Goal: Task Accomplishment & Management: Manage account settings

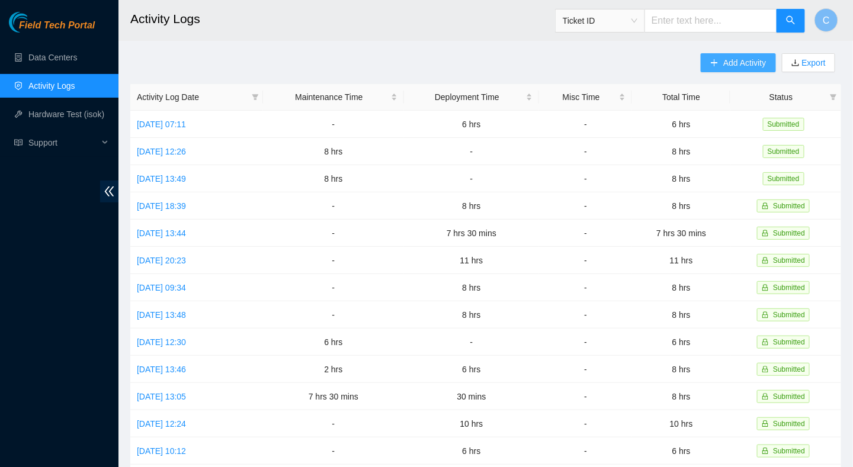
click at [720, 62] on button "Add Activity" at bounding box center [738, 62] width 75 height 19
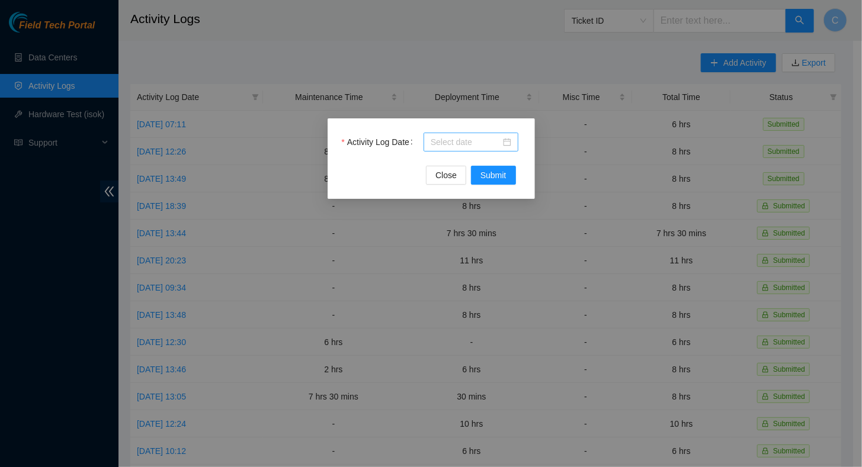
click at [453, 142] on input "Activity Log Date" at bounding box center [466, 142] width 70 height 13
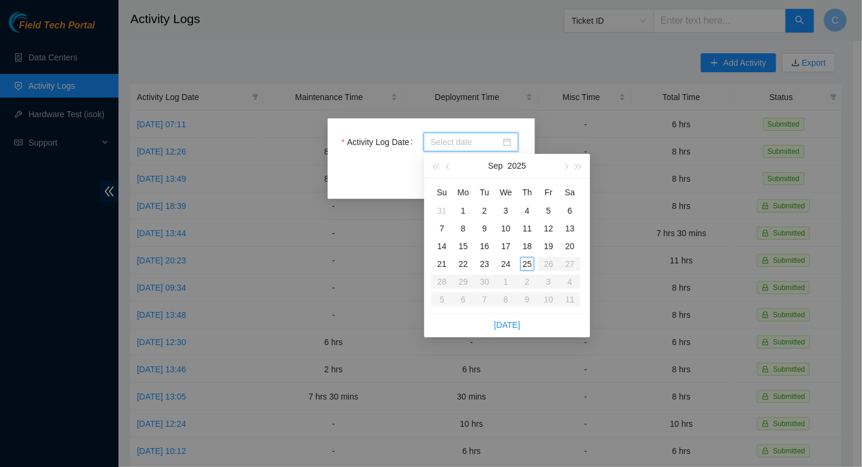
drag, startPoint x: 546, startPoint y: 39, endPoint x: 526, endPoint y: 52, distance: 23.7
click at [546, 39] on div "Activity Log Date Close Submit" at bounding box center [431, 233] width 862 height 467
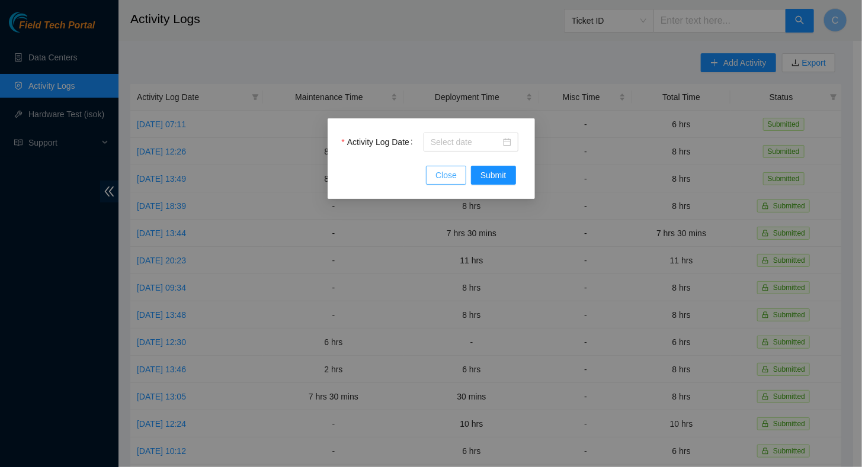
click at [438, 175] on span "Close" at bounding box center [445, 175] width 21 height 13
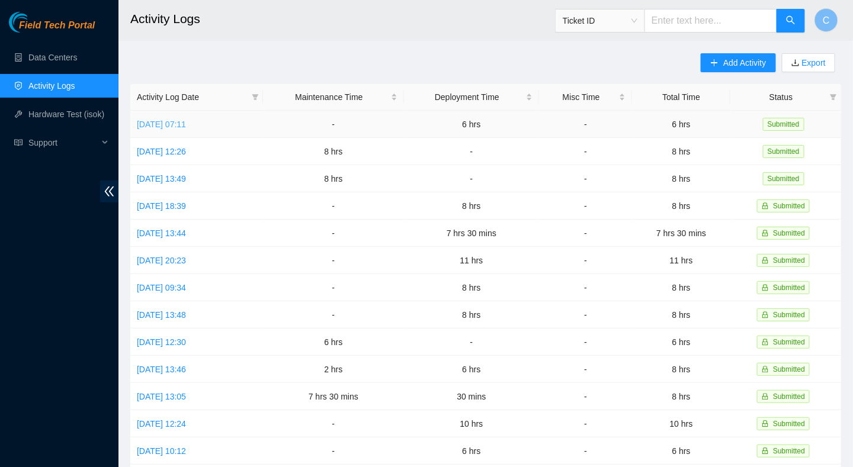
click at [171, 123] on link "Thu, 25 Sep 2025 07:11" at bounding box center [161, 124] width 49 height 9
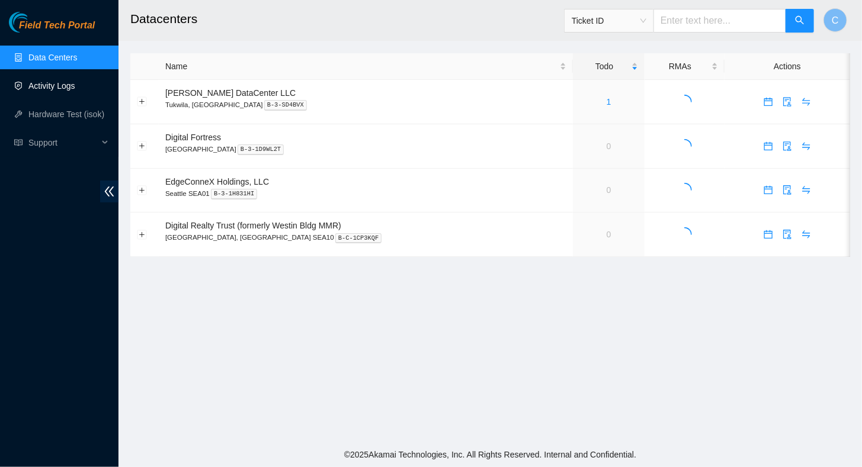
click at [53, 91] on link "Activity Logs" at bounding box center [51, 85] width 47 height 9
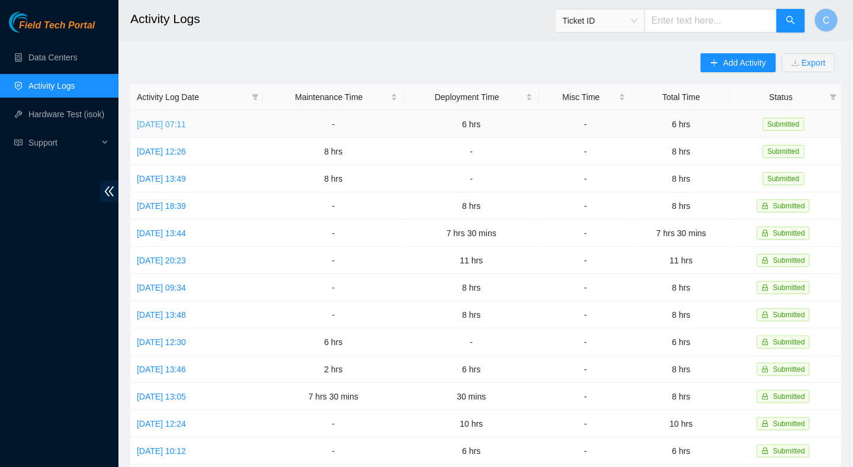
click at [177, 126] on link "Thu, 25 Sep 2025 07:11" at bounding box center [161, 124] width 49 height 9
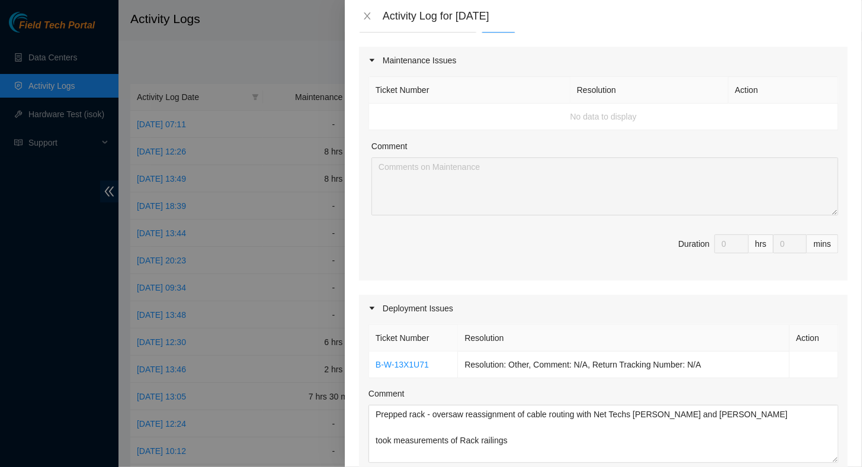
scroll to position [355, 0]
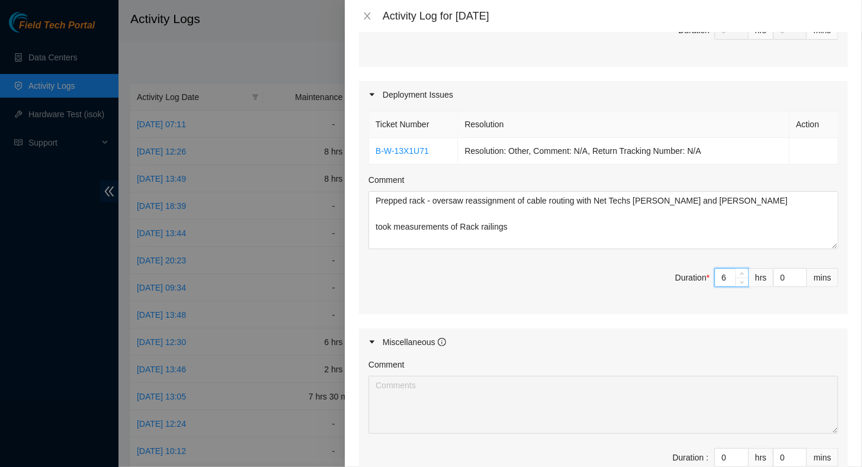
drag, startPoint x: 717, startPoint y: 273, endPoint x: 701, endPoint y: 274, distance: 16.0
click at [701, 274] on span "Duration * 6 hrs 0 mins" at bounding box center [603, 284] width 470 height 33
type input "8"
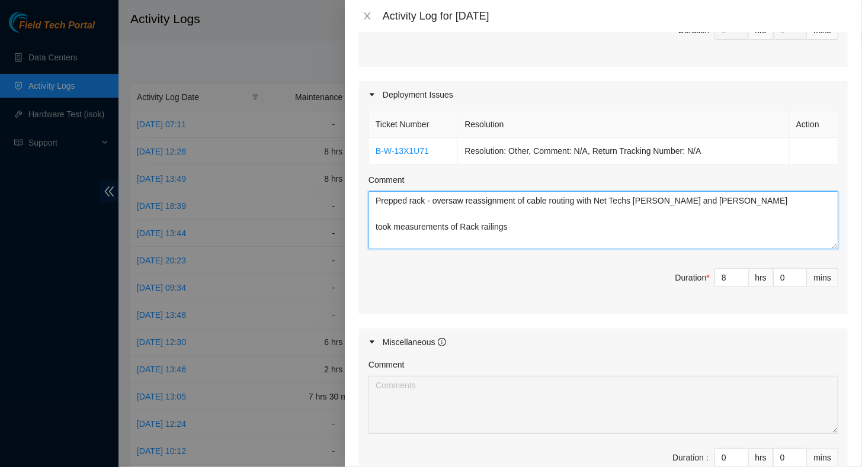
drag, startPoint x: 534, startPoint y: 230, endPoint x: 290, endPoint y: 90, distance: 281.2
click at [291, 88] on div "Activity Log for 25-09-2025 Note: This activity log is for informational purpos…" at bounding box center [431, 233] width 862 height 467
click at [552, 224] on textarea "Prepped rack - oversaw reassignment of cable routing with Net Techs Hasib and E…" at bounding box center [603, 220] width 470 height 58
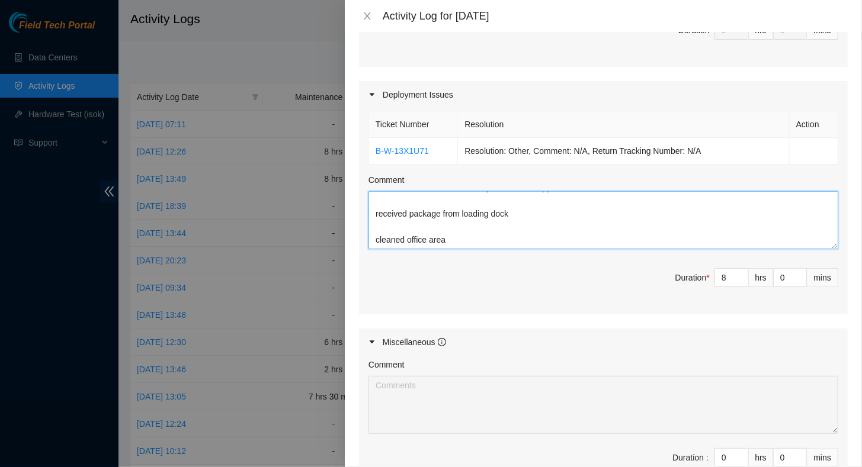
drag, startPoint x: 373, startPoint y: 199, endPoint x: 578, endPoint y: 302, distance: 229.9
click at [578, 302] on div "Ticket Number Resolution Action B-W-13X1U71 Resolution: Other, Comment: N/A, Re…" at bounding box center [603, 211] width 489 height 207
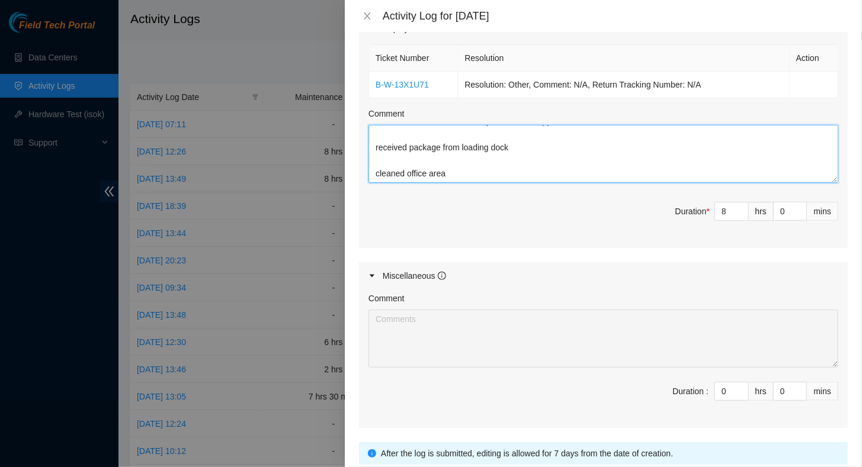
scroll to position [508, 0]
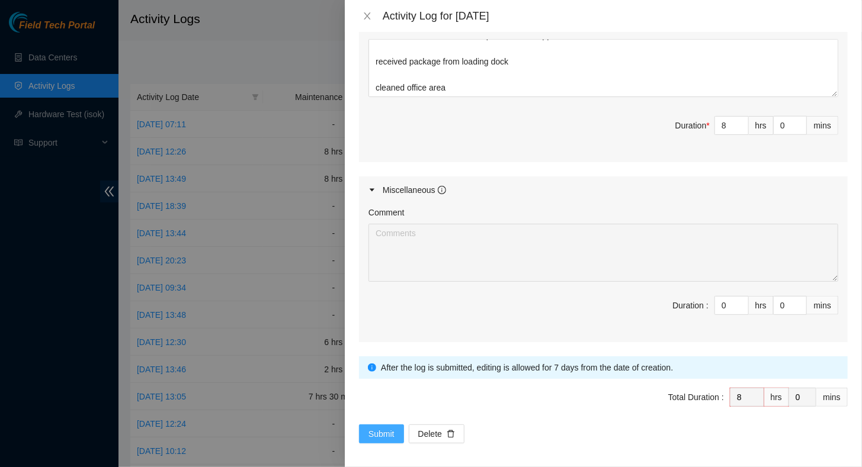
click at [377, 430] on span "Submit" at bounding box center [381, 434] width 26 height 13
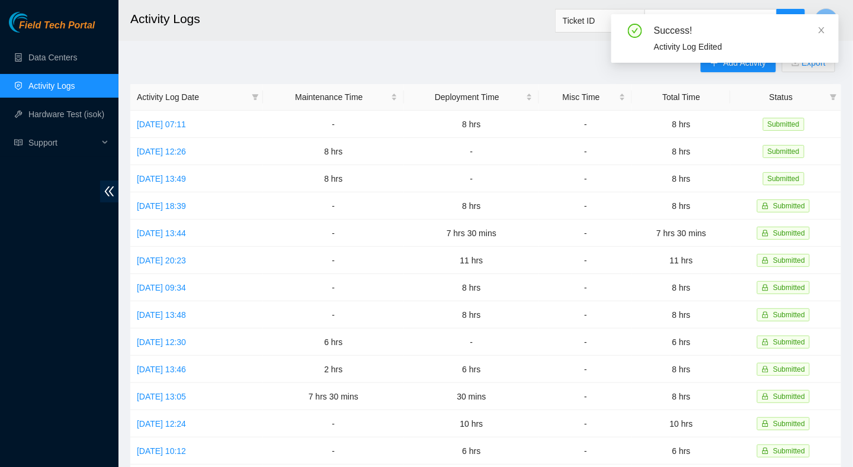
click at [711, 68] on div "Success! Activity Log Edited" at bounding box center [724, 43] width 227 height 58
click at [819, 25] on span at bounding box center [821, 29] width 8 height 9
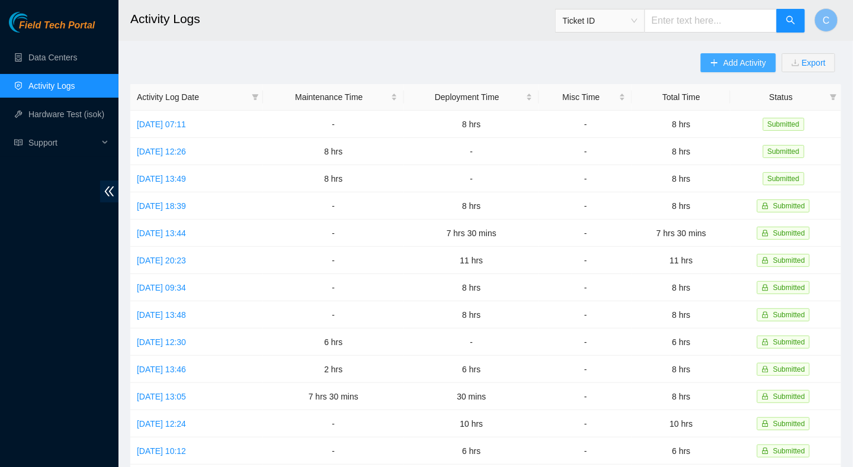
click at [719, 67] on button "Add Activity" at bounding box center [738, 62] width 75 height 19
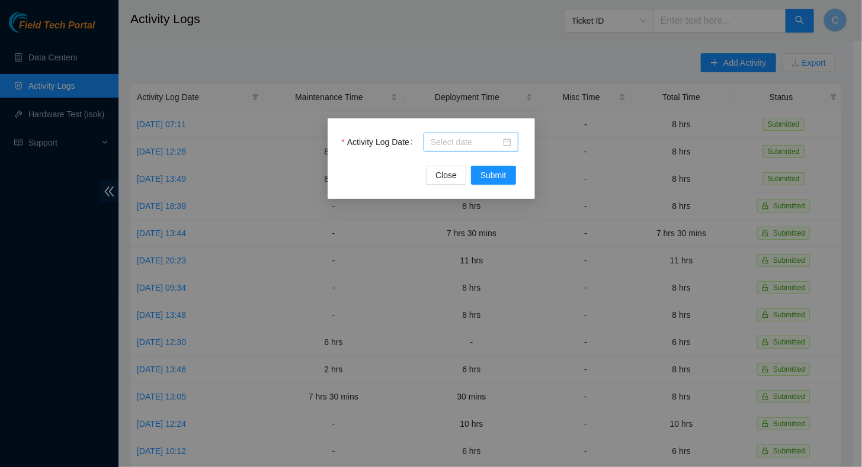
click at [465, 145] on input "Activity Log Date" at bounding box center [466, 142] width 70 height 13
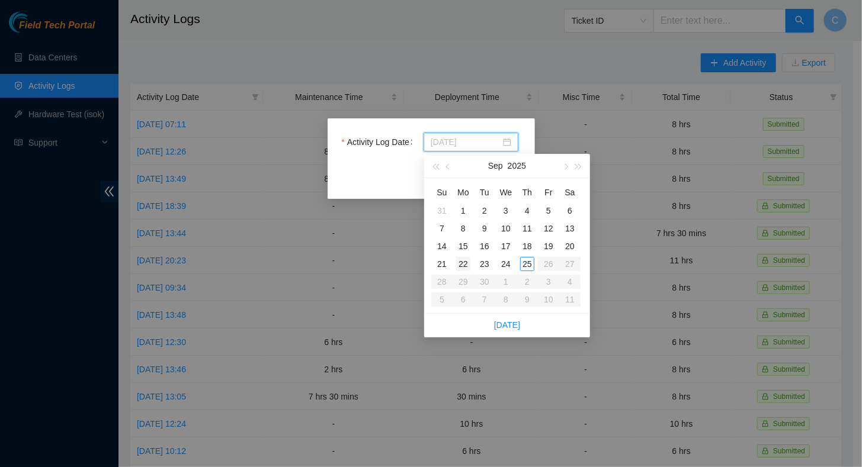
type input "2025-09-22"
click at [463, 266] on div "22" at bounding box center [463, 264] width 14 height 14
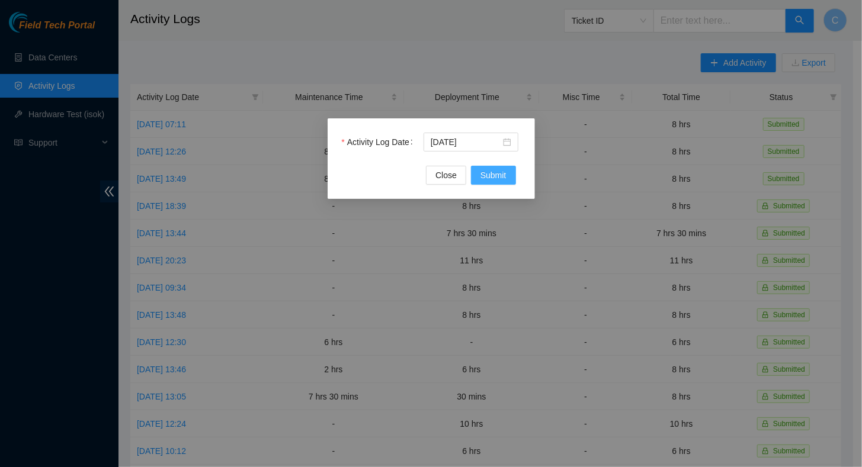
click at [493, 177] on span "Submit" at bounding box center [493, 175] width 26 height 13
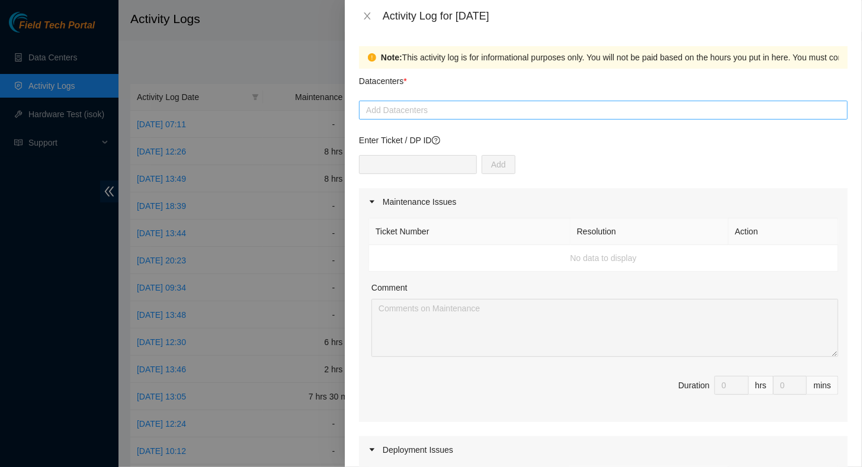
click at [419, 111] on div at bounding box center [603, 110] width 483 height 14
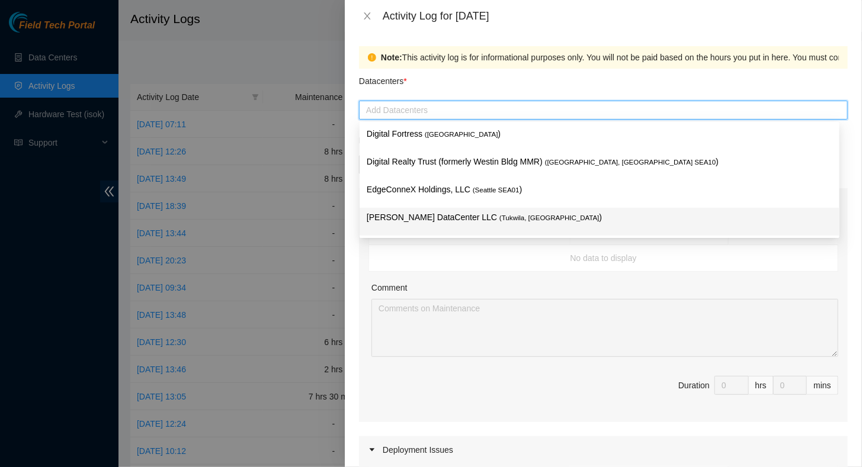
click at [412, 217] on p "Sabey DataCenter LLC ( Tukwila, WA )" at bounding box center [600, 218] width 466 height 14
click at [428, 222] on p "Sabey DataCenter LLC ( Tukwila, WA )" at bounding box center [600, 218] width 466 height 14
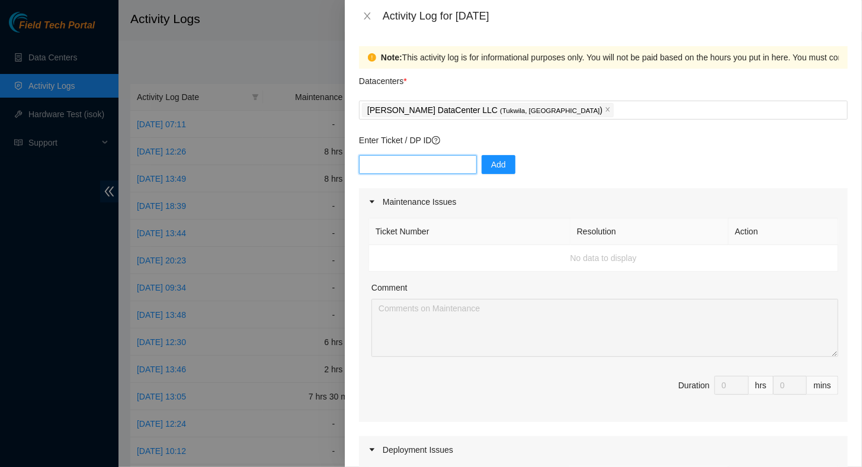
click at [395, 165] on input "text" at bounding box center [418, 164] width 118 height 19
type input "dp85243"
click at [491, 166] on span "Add" at bounding box center [498, 164] width 15 height 13
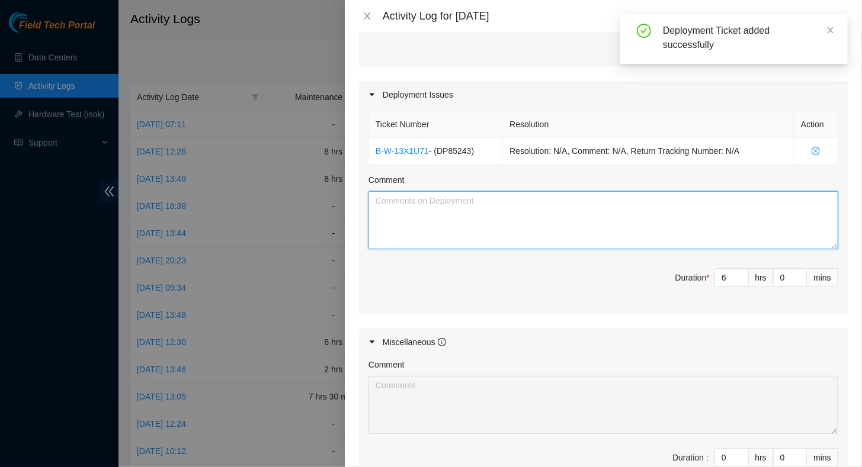
click at [484, 215] on textarea "Comment" at bounding box center [603, 220] width 470 height 58
paste textarea "Prepped rack - oversaw reassignment of cable routing with Net Techs Hasib and E…"
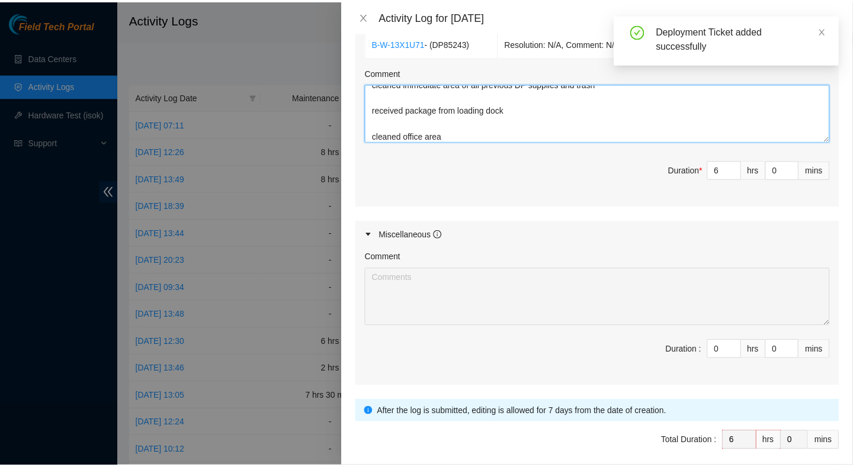
scroll to position [508, 0]
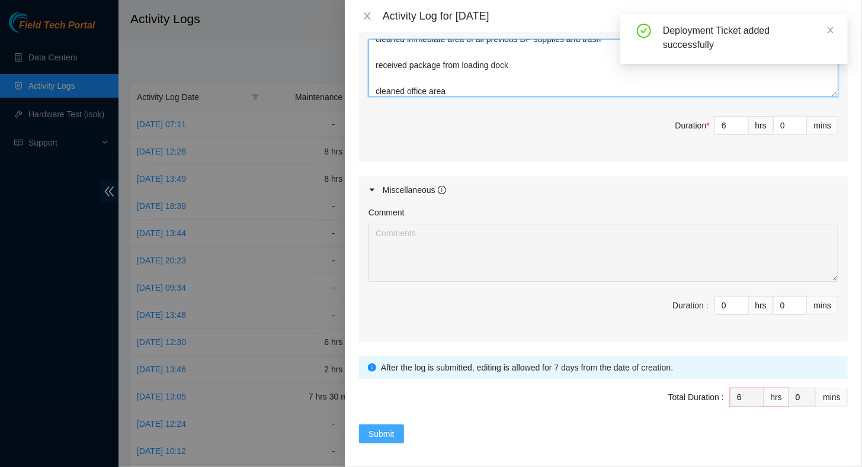
type textarea "Prepped rack - oversaw reassignment of cable routing with Net Techs Hasib and E…"
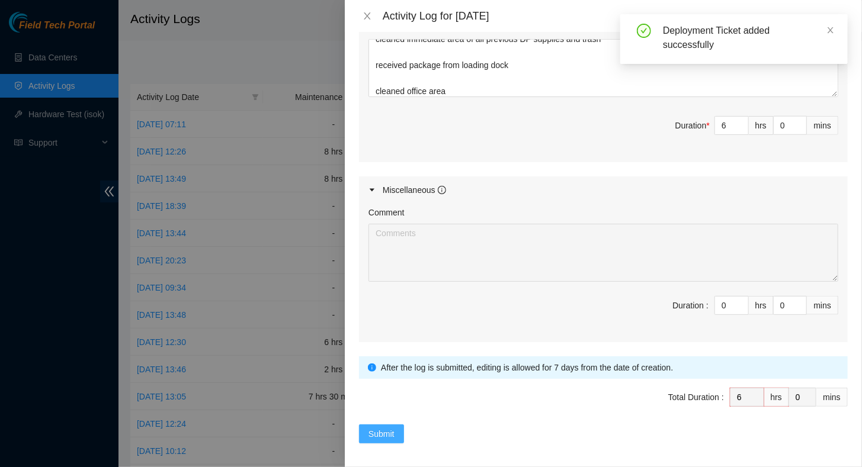
click at [387, 428] on span "Submit" at bounding box center [381, 434] width 26 height 13
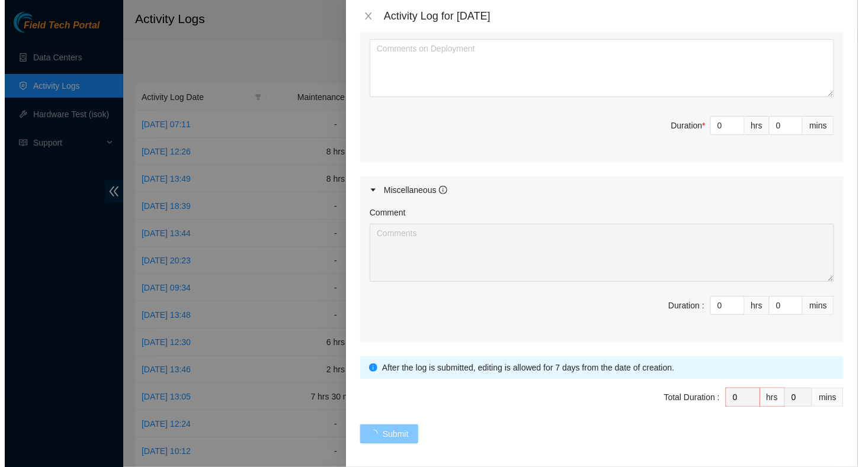
scroll to position [0, 0]
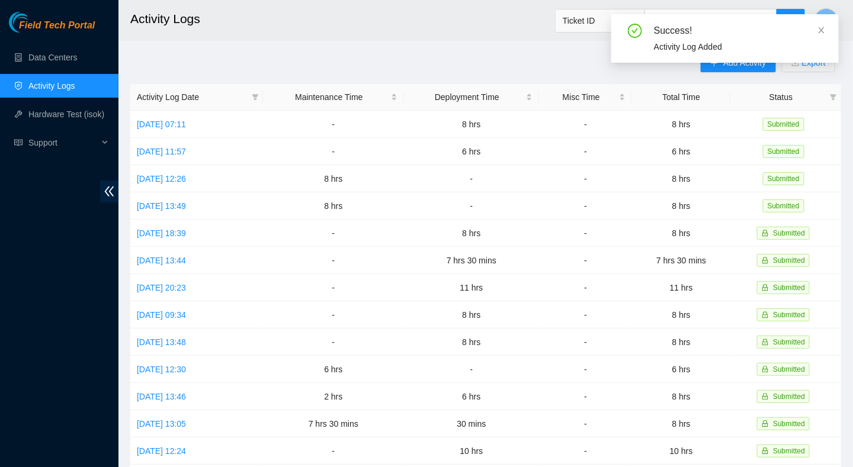
click at [816, 34] on div "Success!" at bounding box center [739, 31] width 171 height 14
click at [817, 28] on div "Success!" at bounding box center [739, 31] width 171 height 14
click at [819, 30] on icon "close" at bounding box center [821, 30] width 8 height 8
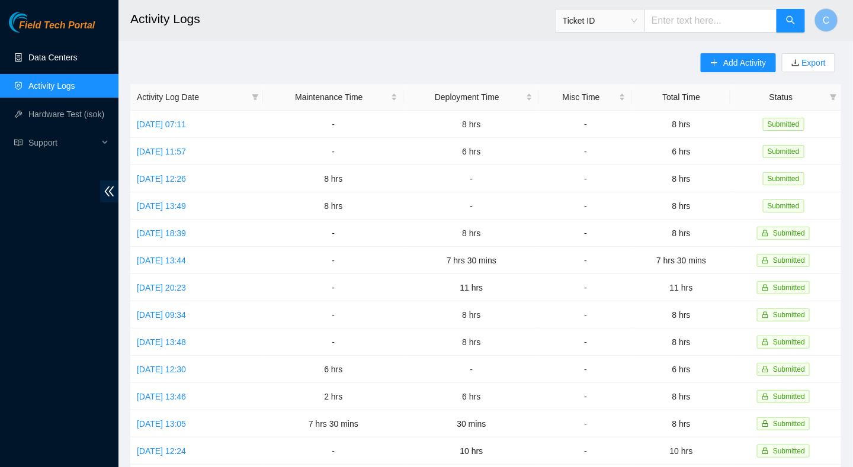
click at [55, 57] on link "Data Centers" at bounding box center [52, 57] width 49 height 9
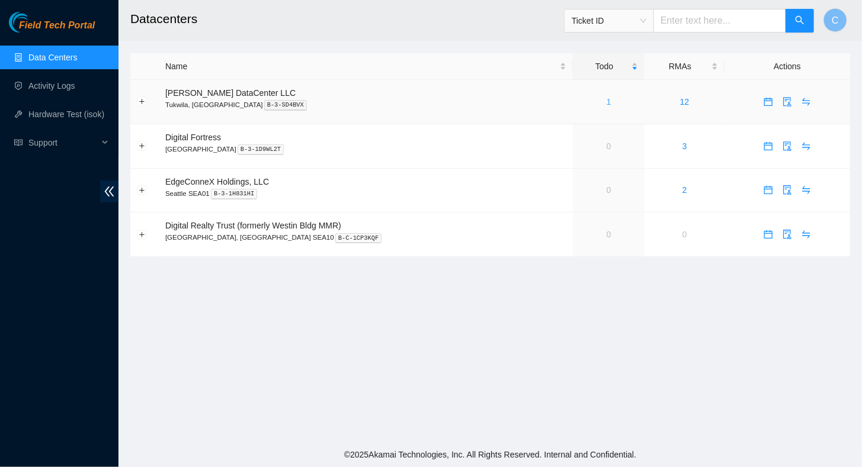
click at [607, 100] on link "1" at bounding box center [609, 101] width 5 height 9
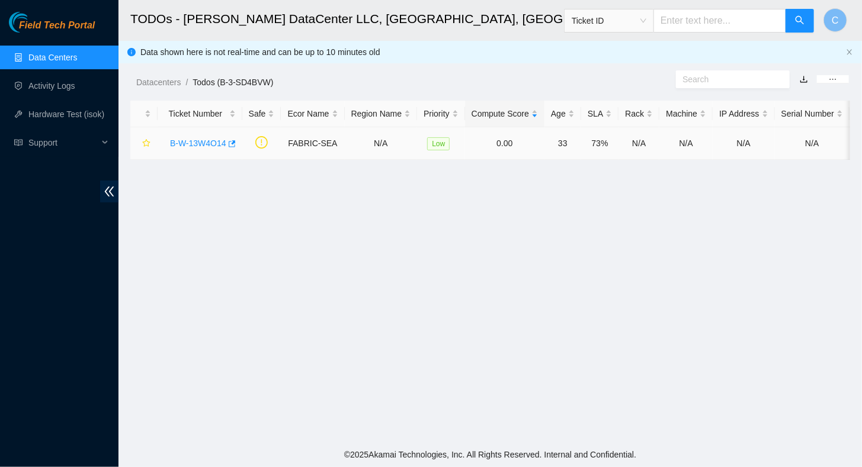
click at [206, 140] on link "B-W-13W4O14" at bounding box center [198, 143] width 56 height 9
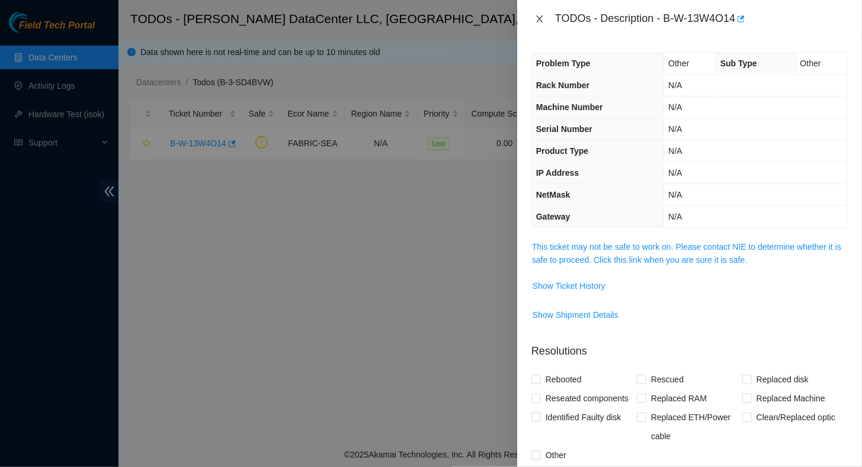
click at [540, 19] on icon "close" at bounding box center [539, 18] width 7 height 7
